Goal: Navigation & Orientation: Find specific page/section

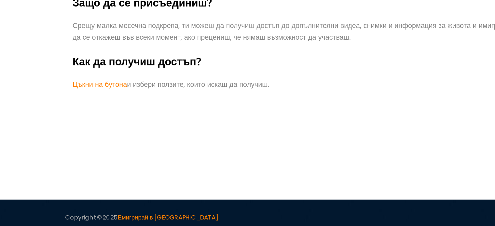
scroll to position [204, 0]
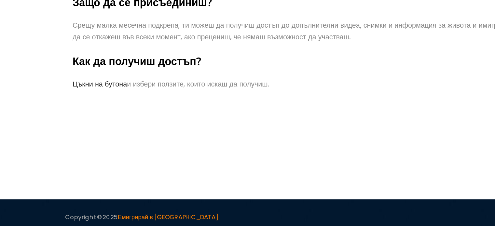
click at [77, 131] on link "Цъкни на бутона" at bounding box center [84, 133] width 35 height 7
